Goal: Check status: Check status

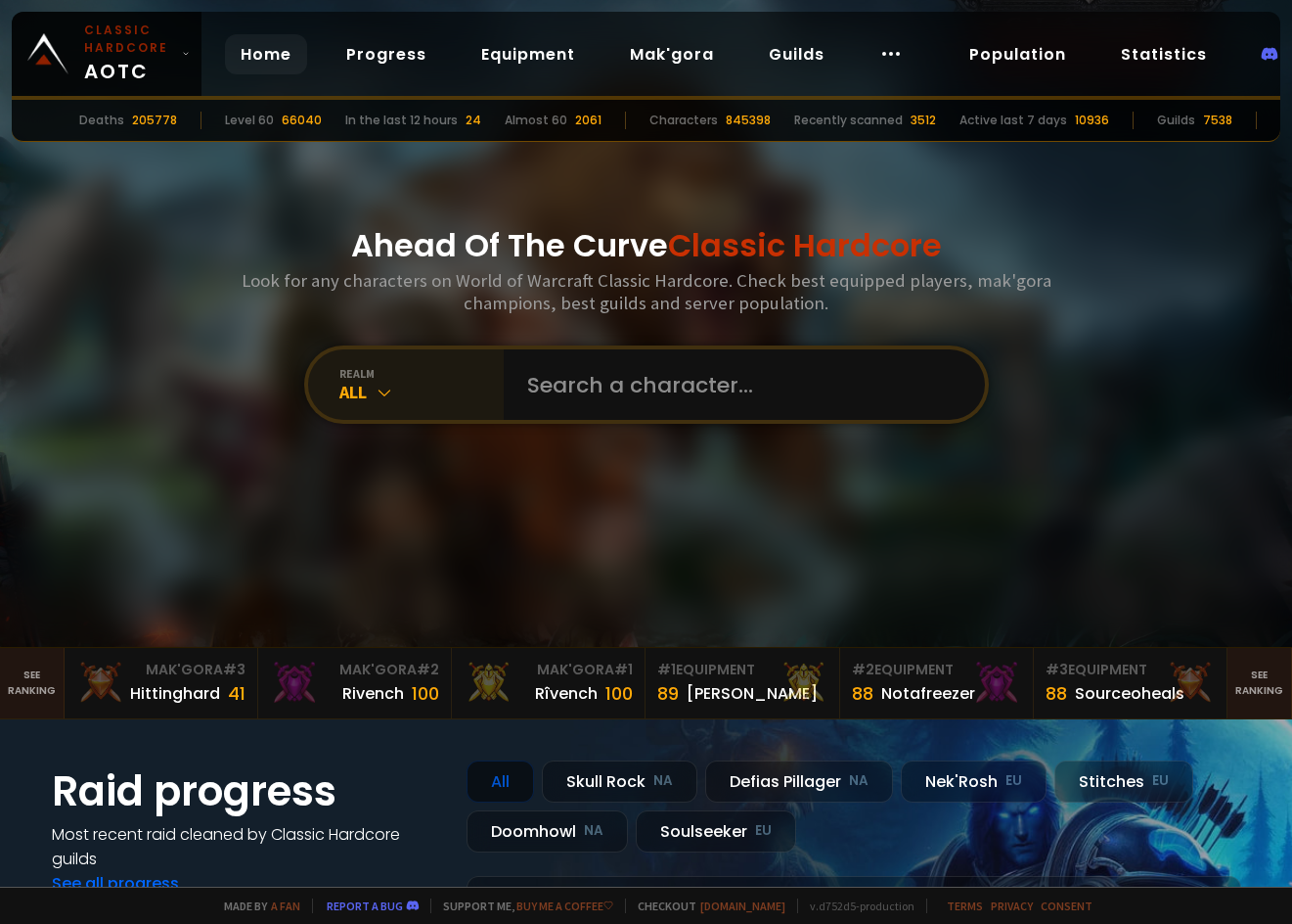
click at [375, 384] on icon at bounding box center [385, 393] width 20 height 20
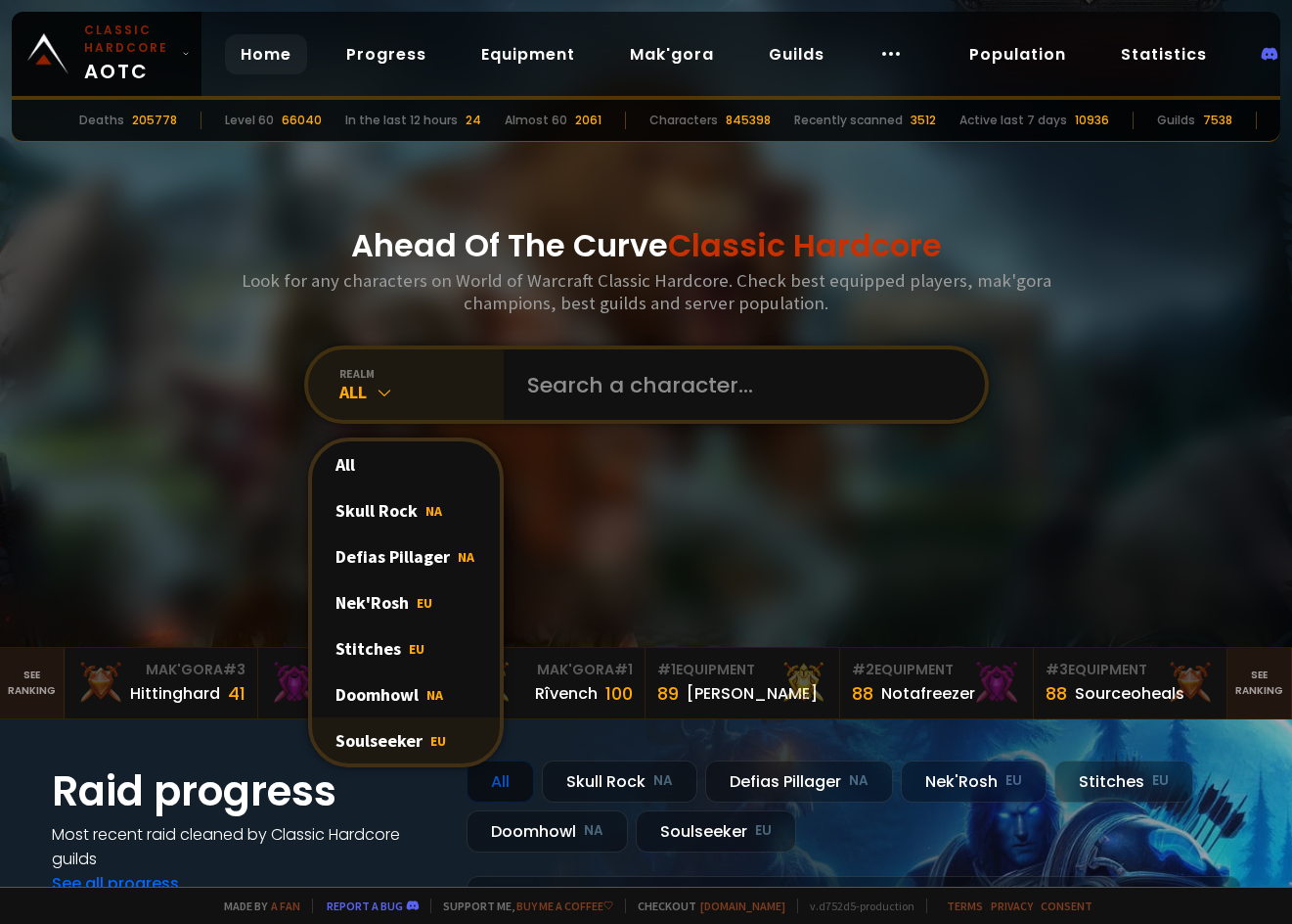
click at [402, 731] on div "Soulseeker EU" at bounding box center [406, 739] width 188 height 46
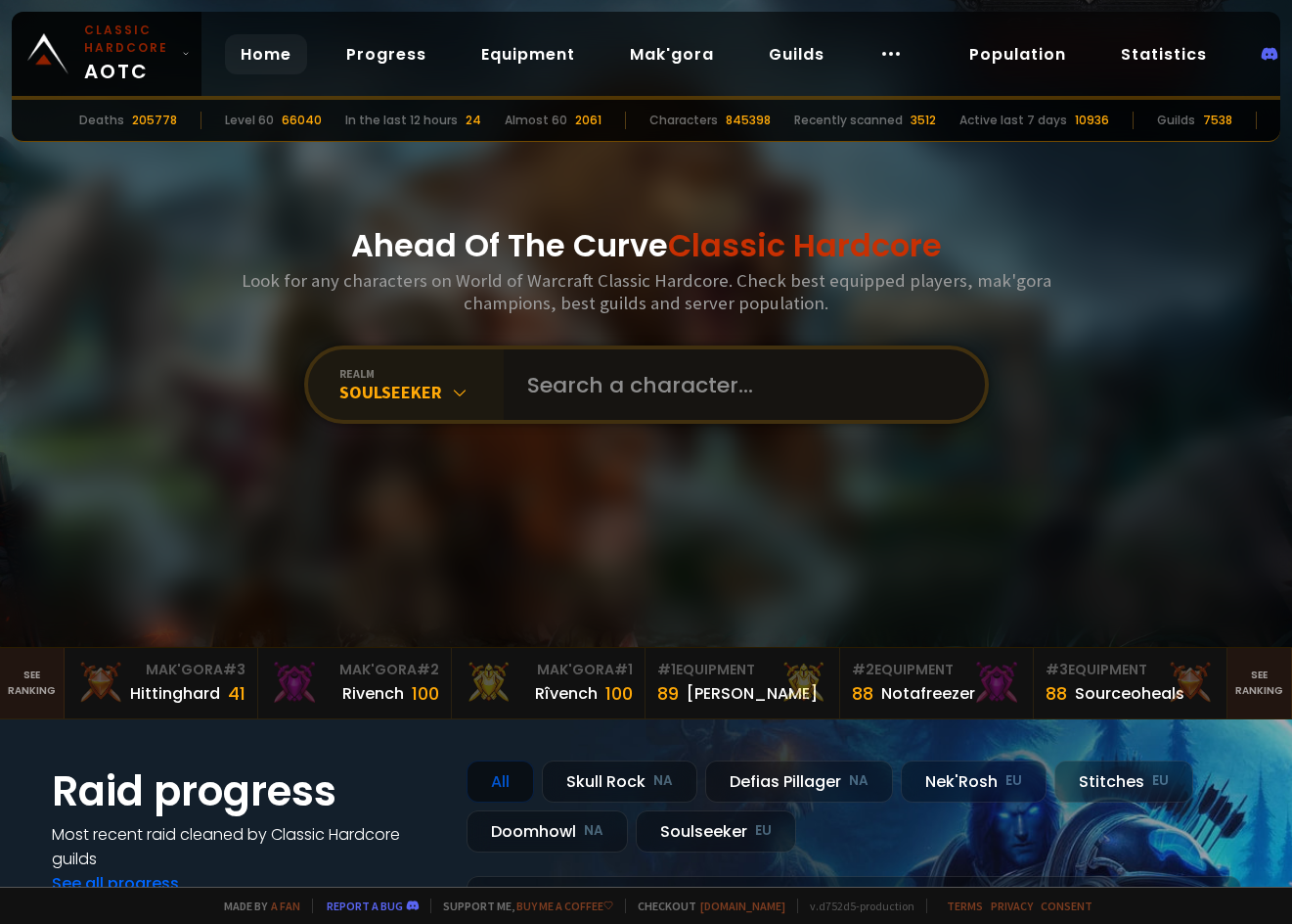
click at [646, 367] on input "text" at bounding box center [738, 384] width 446 height 70
type input "Kungvasa"
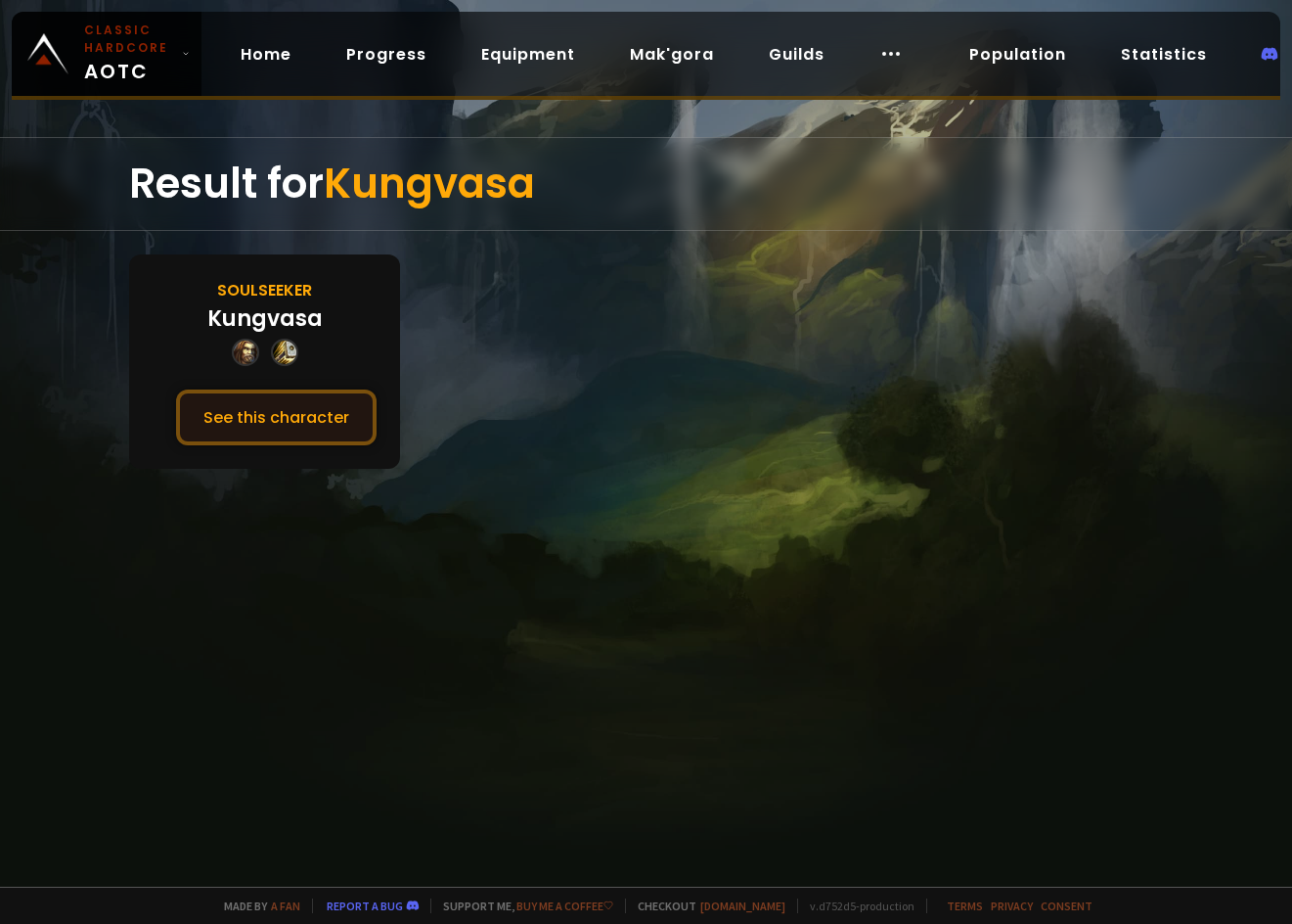
click at [287, 409] on button "See this character" at bounding box center [275, 417] width 200 height 55
